Goal: Book appointment/travel/reservation

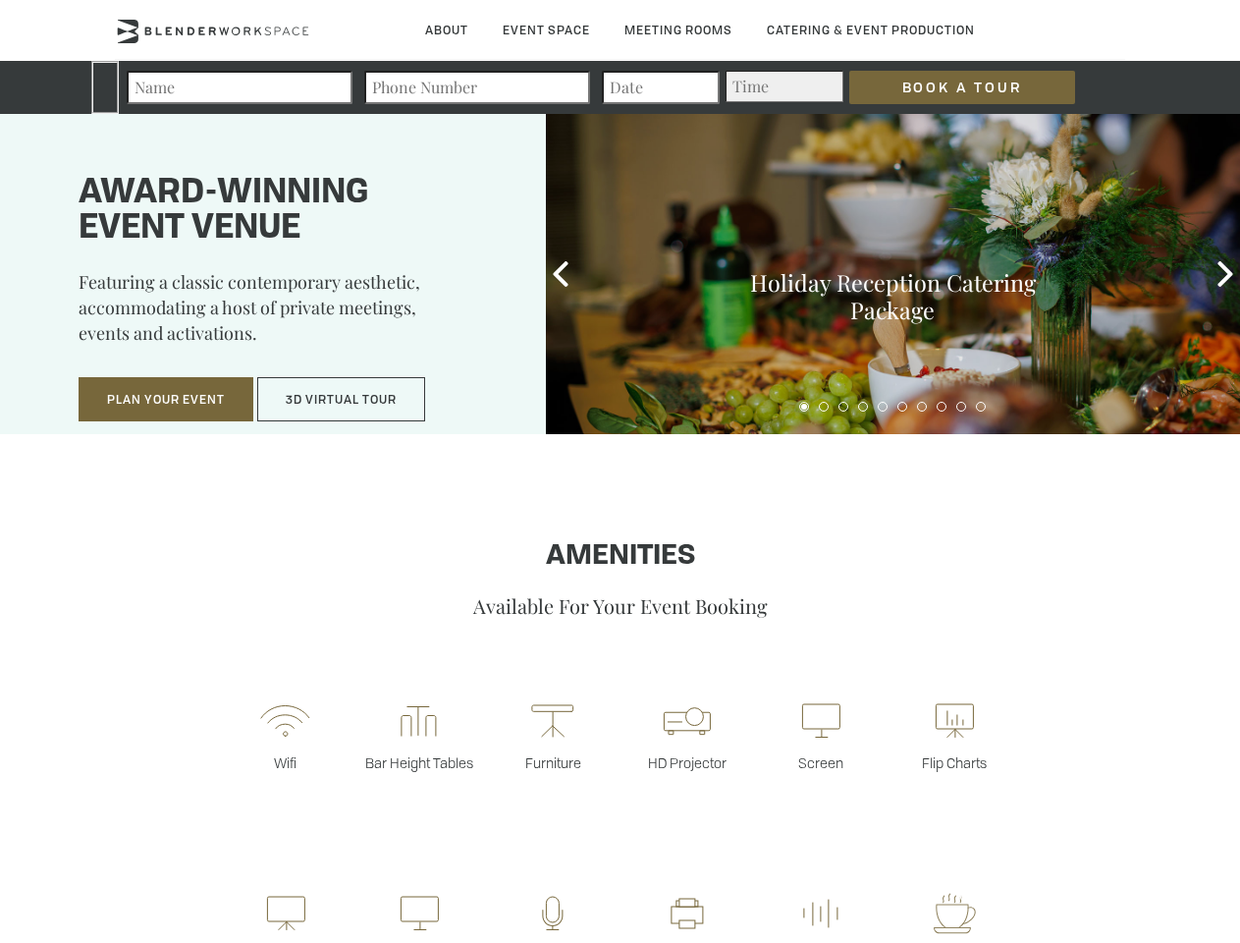
type div "[DATE]"
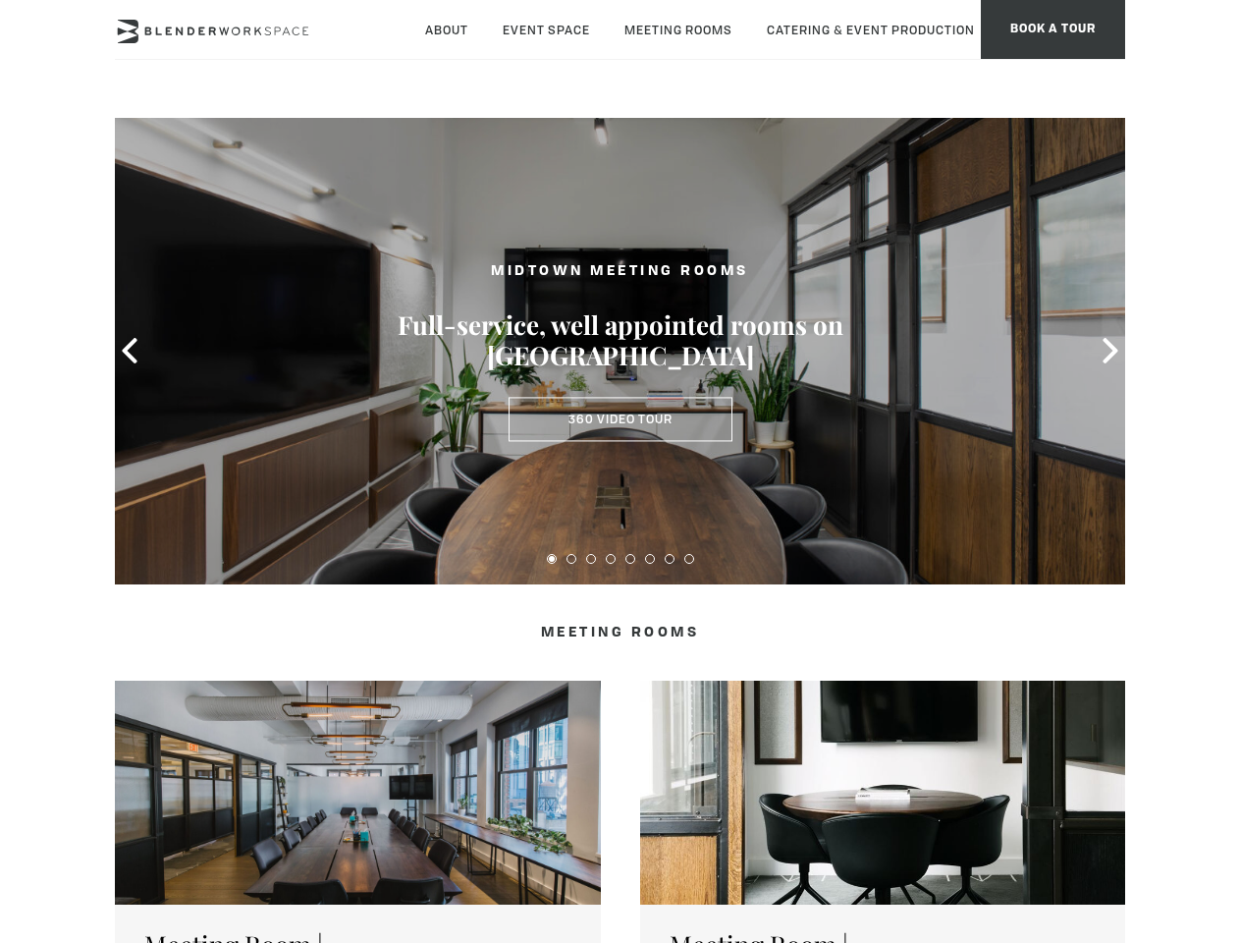
click at [130, 351] on icon at bounding box center [130, 351] width 26 height 26
click at [1111, 351] on icon at bounding box center [1111, 351] width 26 height 26
